Goal: Use online tool/utility: Use online tool/utility

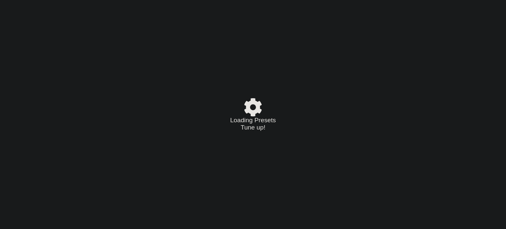
select select "/023368238200"
select select "A"
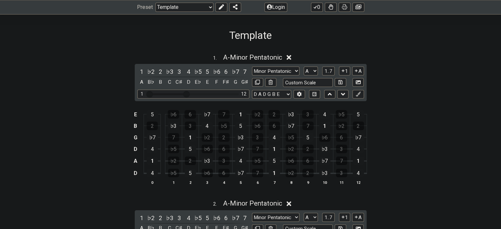
scroll to position [50, 0]
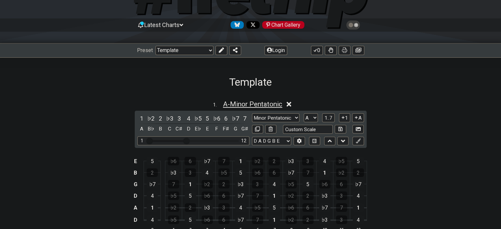
click at [267, 104] on span "A - Minor Pentatonic" at bounding box center [252, 104] width 59 height 8
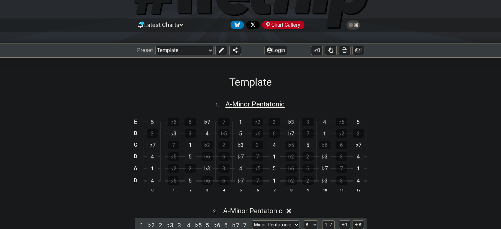
click at [267, 104] on span "A - Minor Pentatonic" at bounding box center [254, 104] width 59 height 8
select select "A"
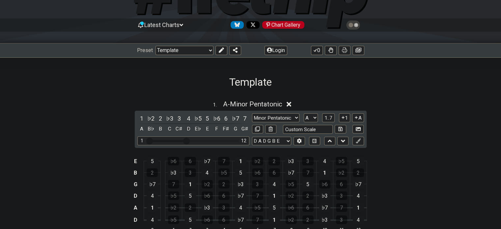
click at [187, 130] on div "D" at bounding box center [188, 128] width 9 height 9
click at [265, 119] on select "Minor Pentatonic Root Minor Pentatonic Major Pentatonic Minor Blues Major Blues…" at bounding box center [275, 117] width 47 height 9
select select "Minor / Aeolian"
click at [252, 113] on select "Minor Pentatonic Root Minor Pentatonic Major Pentatonic Minor Blues Major Blues…" at bounding box center [275, 117] width 47 height 9
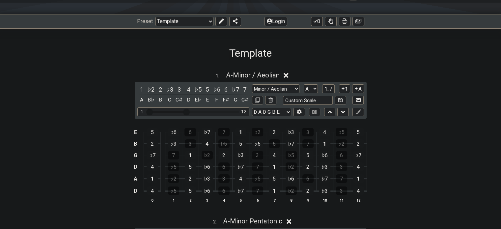
scroll to position [94, 0]
